Goal: Check status: Check status

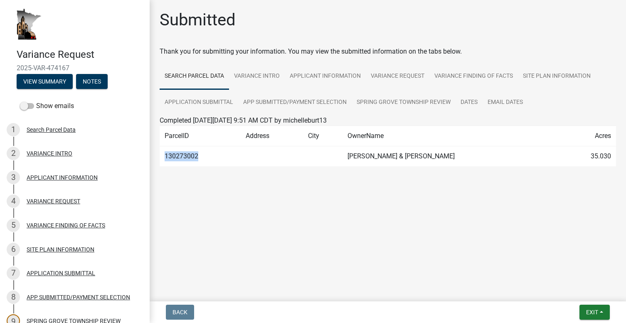
drag, startPoint x: 198, startPoint y: 153, endPoint x: 163, endPoint y: 154, distance: 34.9
click at [163, 154] on td "130273002" at bounding box center [200, 156] width 81 height 20
copy td "130273002"
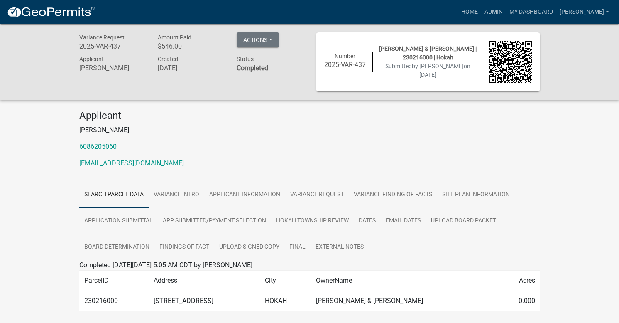
click at [39, 180] on div "Variance Request 2025-VAR-437 Amount Paid $546.00 Actions View receipt Printer …" at bounding box center [309, 183] width 619 height 318
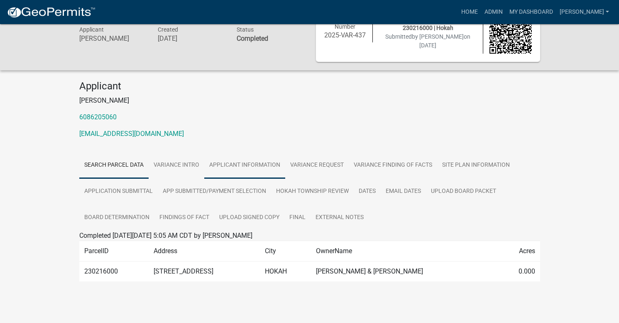
click at [245, 170] on link "APPLICANT INFORMATION" at bounding box center [244, 165] width 81 height 27
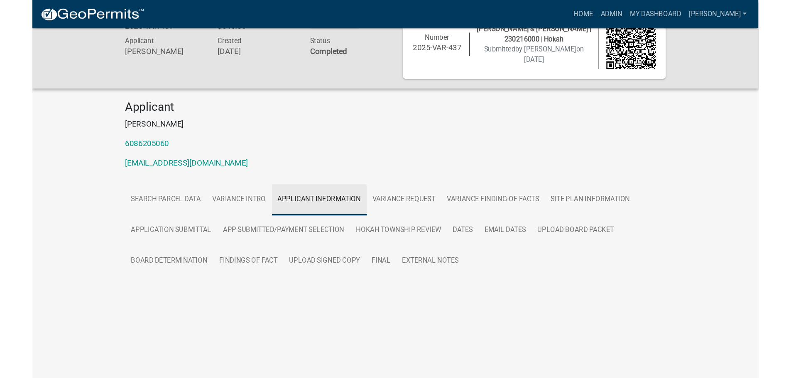
scroll to position [24, 0]
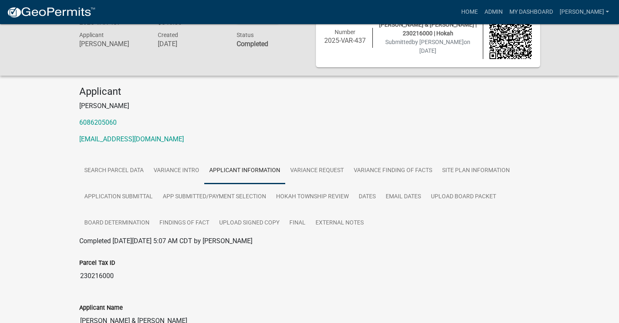
drag, startPoint x: 119, startPoint y: 279, endPoint x: 74, endPoint y: 275, distance: 45.5
click at [74, 275] on div "Parcel Tax ID 230216000" at bounding box center [310, 268] width 474 height 45
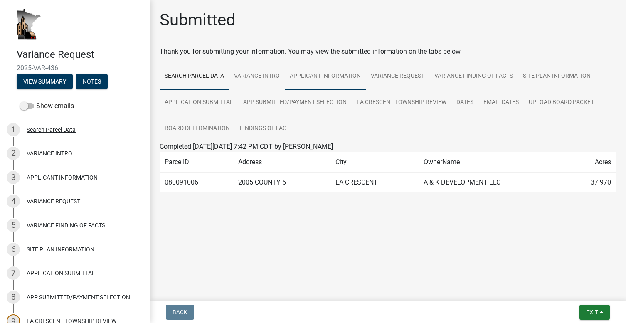
click at [309, 76] on link "APPLICANT INFORMATION" at bounding box center [325, 76] width 81 height 27
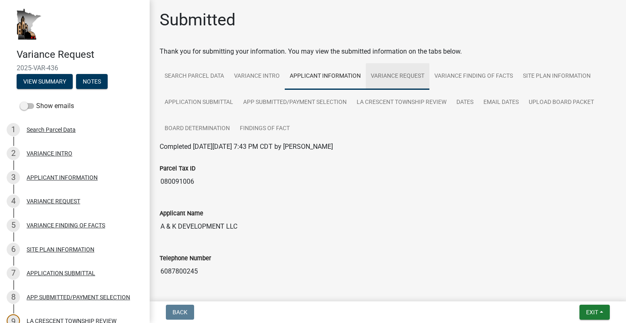
click at [393, 79] on link "VARIANCE REQUEST" at bounding box center [398, 76] width 64 height 27
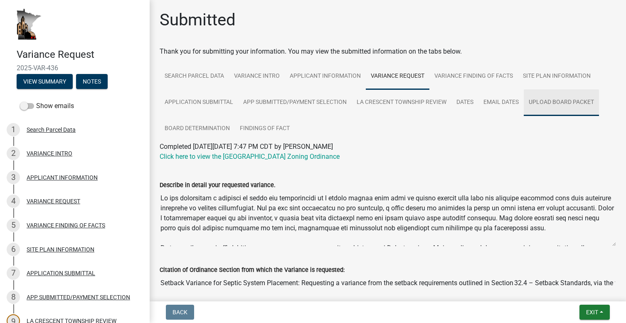
click at [560, 104] on link "UPLOAD BOARD PACKET" at bounding box center [560, 102] width 75 height 27
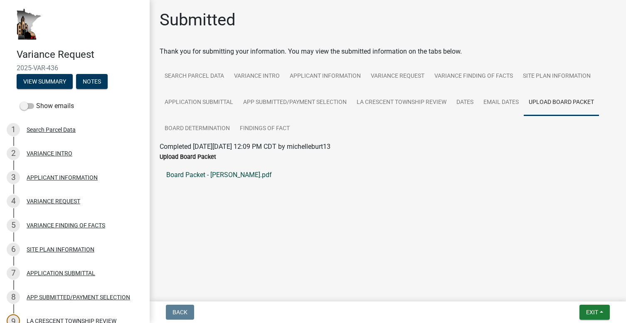
click at [204, 175] on link "Board Packet - [PERSON_NAME].pdf" at bounding box center [388, 175] width 456 height 20
